Goal: Subscribe to service/newsletter

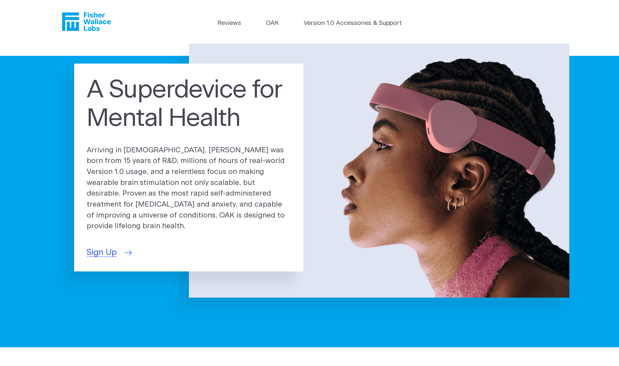
click at [112, 248] on span "Sign Up" at bounding box center [102, 252] width 30 height 13
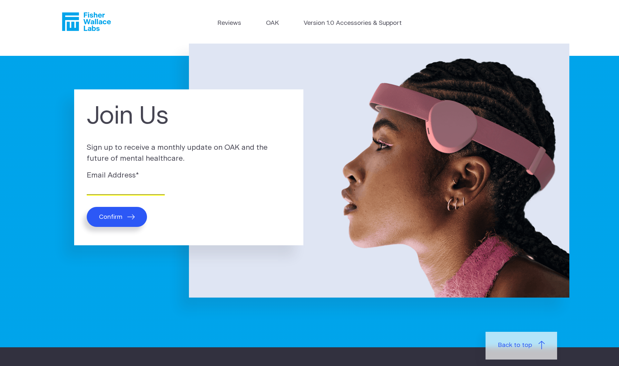
click at [129, 189] on input "Email Address *" at bounding box center [126, 189] width 78 height 10
type input "cmoriceau@hotmail.fr"
click at [120, 222] on button "Confirm" at bounding box center [117, 217] width 60 height 20
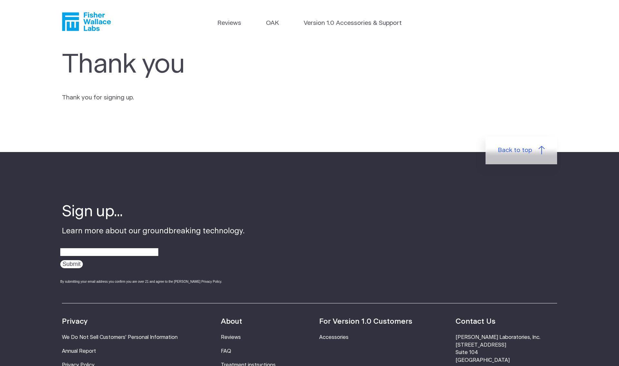
click at [97, 16] on icon "Fisher Wallace" at bounding box center [89, 21] width 44 height 19
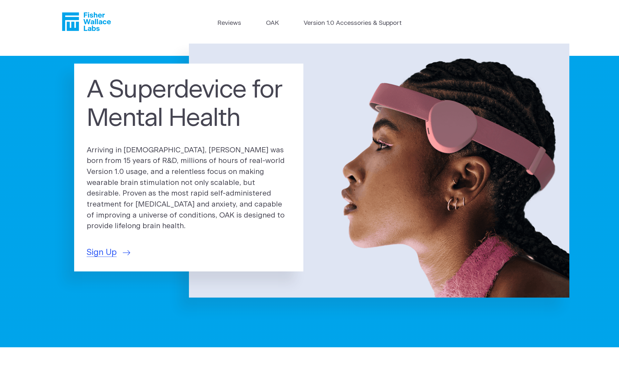
click at [473, 120] on img at bounding box center [379, 171] width 381 height 254
click at [340, 23] on link "Version 1.0 Accessories & Support" at bounding box center [353, 23] width 98 height 9
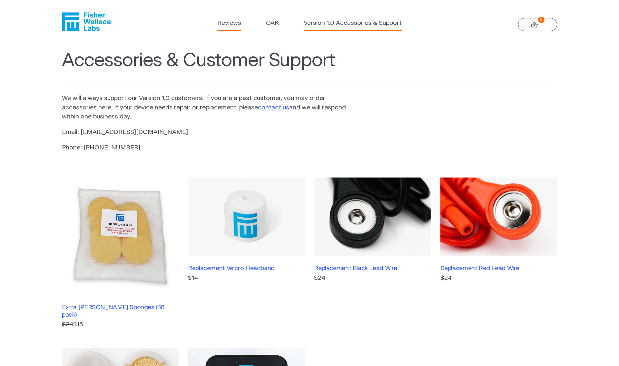
click at [232, 21] on link "Reviews" at bounding box center [229, 23] width 24 height 9
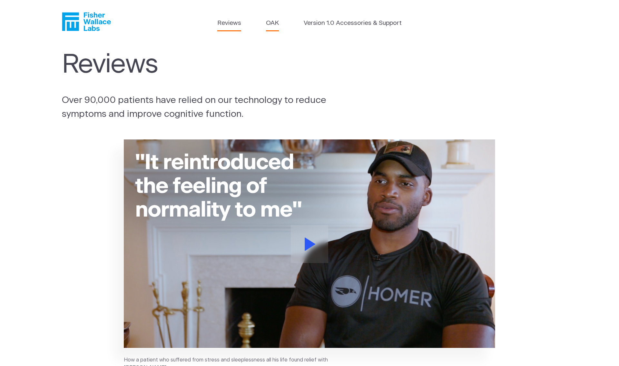
click at [275, 23] on link "OAK" at bounding box center [272, 23] width 13 height 9
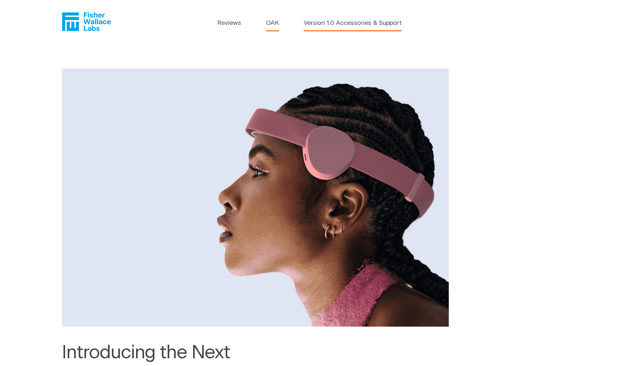
click at [321, 23] on link "Version 1.0 Accessories & Support" at bounding box center [353, 23] width 98 height 9
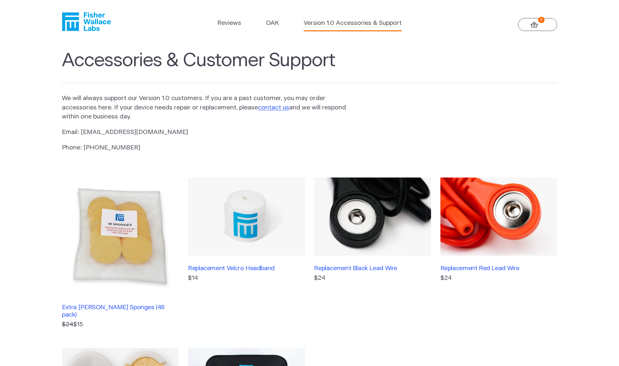
click at [232, 29] on li "Reviews" at bounding box center [229, 25] width 24 height 12
click at [232, 23] on link "Reviews" at bounding box center [229, 23] width 24 height 9
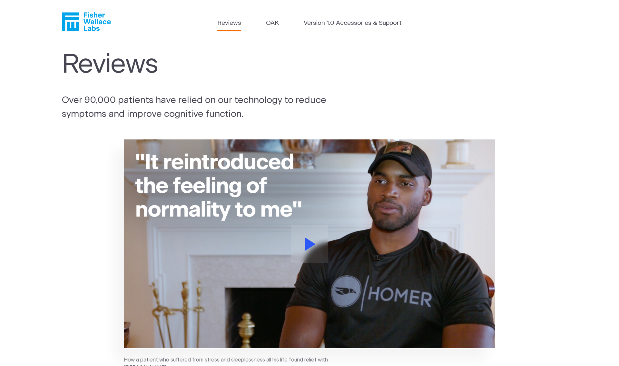
click at [88, 26] on icon "Fisher Wallace" at bounding box center [86, 21] width 49 height 19
